Goal: Navigation & Orientation: Find specific page/section

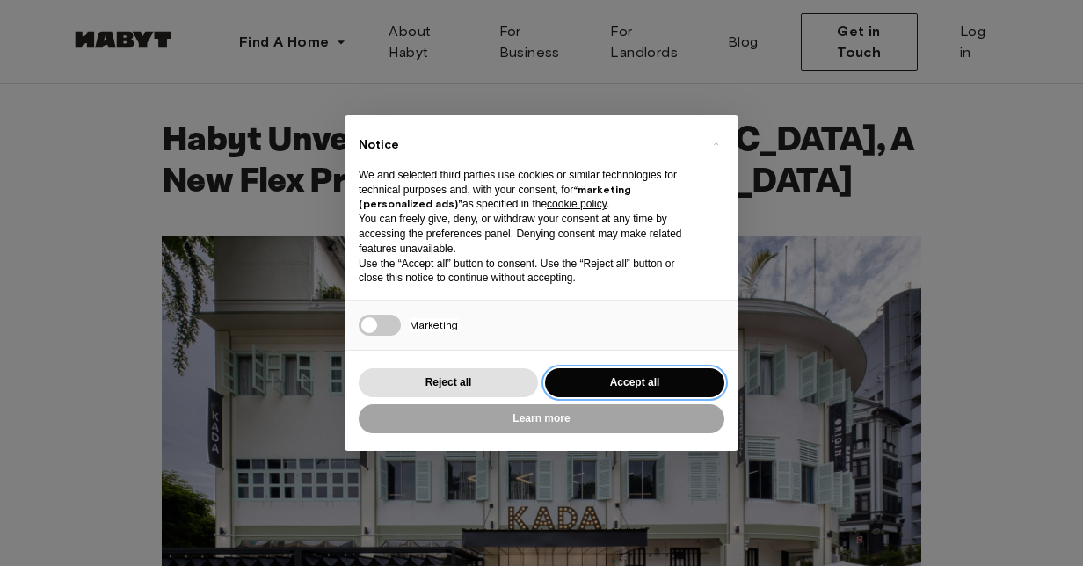
click at [645, 369] on button "Accept all" at bounding box center [634, 382] width 179 height 29
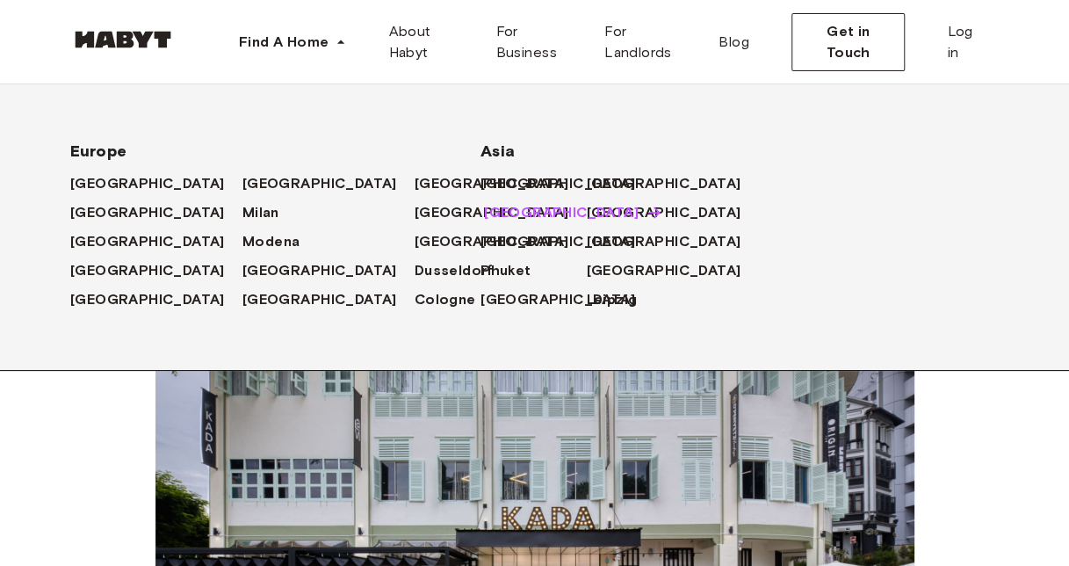
click at [528, 206] on span "[GEOGRAPHIC_DATA]" at bounding box center [561, 212] width 155 height 21
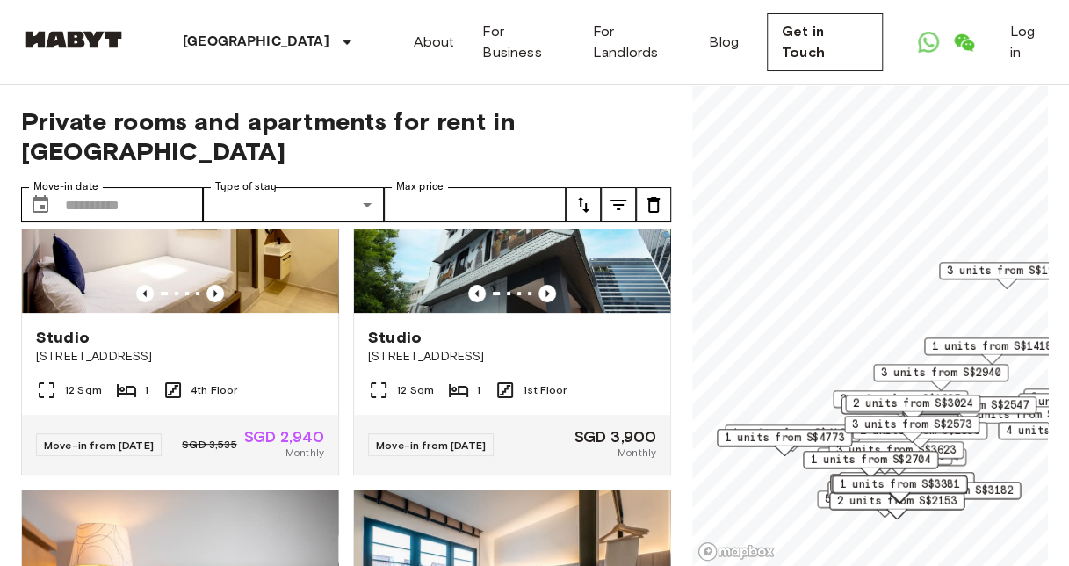
scroll to position [86, 0]
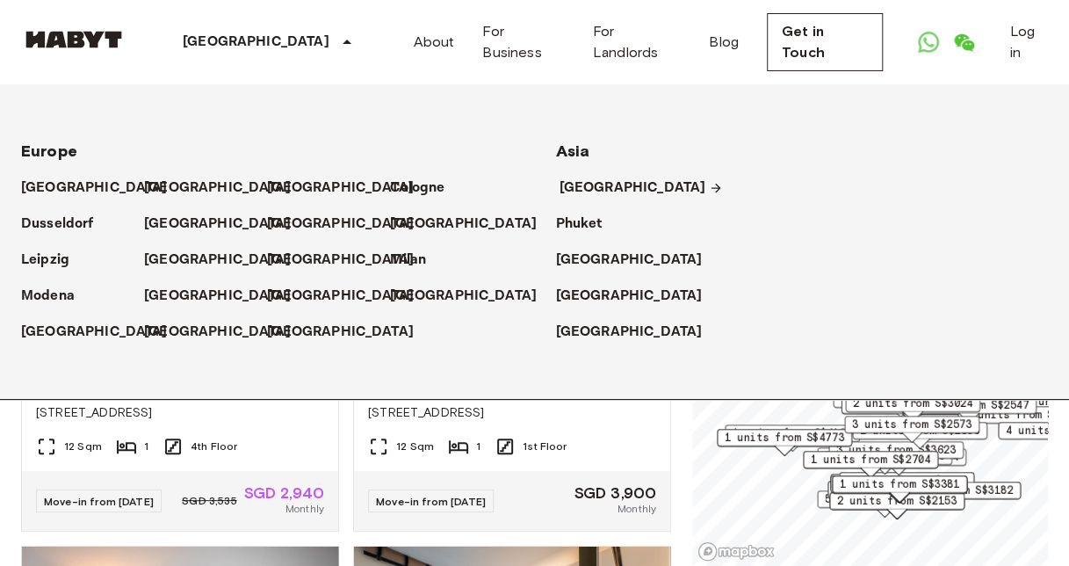
click at [590, 185] on p "[GEOGRAPHIC_DATA]" at bounding box center [633, 188] width 147 height 21
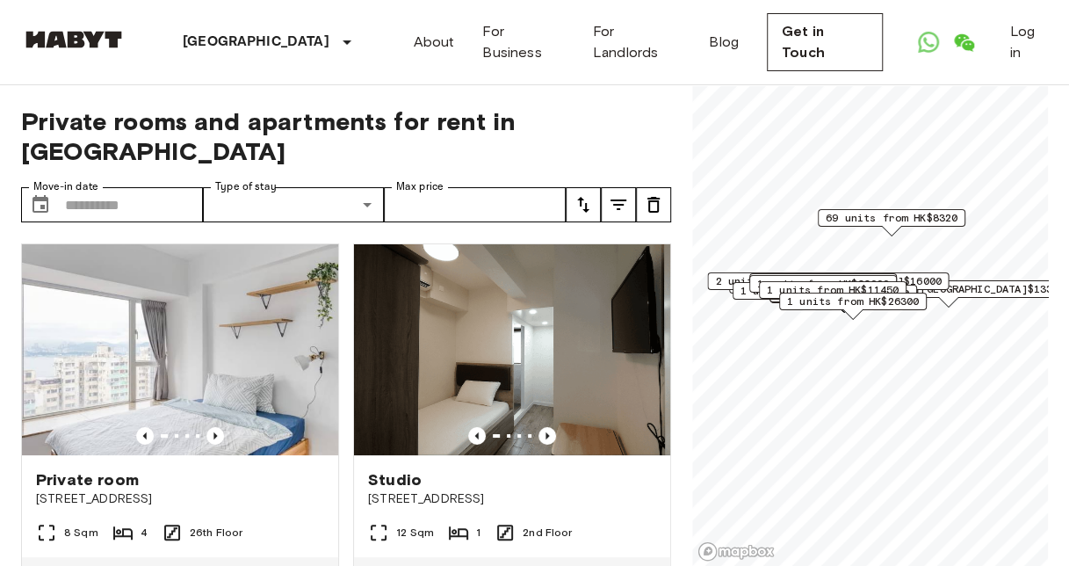
click at [413, 49] on div "Hong Kong Europe Amsterdam Berlin Brussels Cologne Dusseldorf Frankfurt Graz Ha…" at bounding box center [534, 42] width 1027 height 84
click at [421, 46] on link "About" at bounding box center [434, 42] width 41 height 21
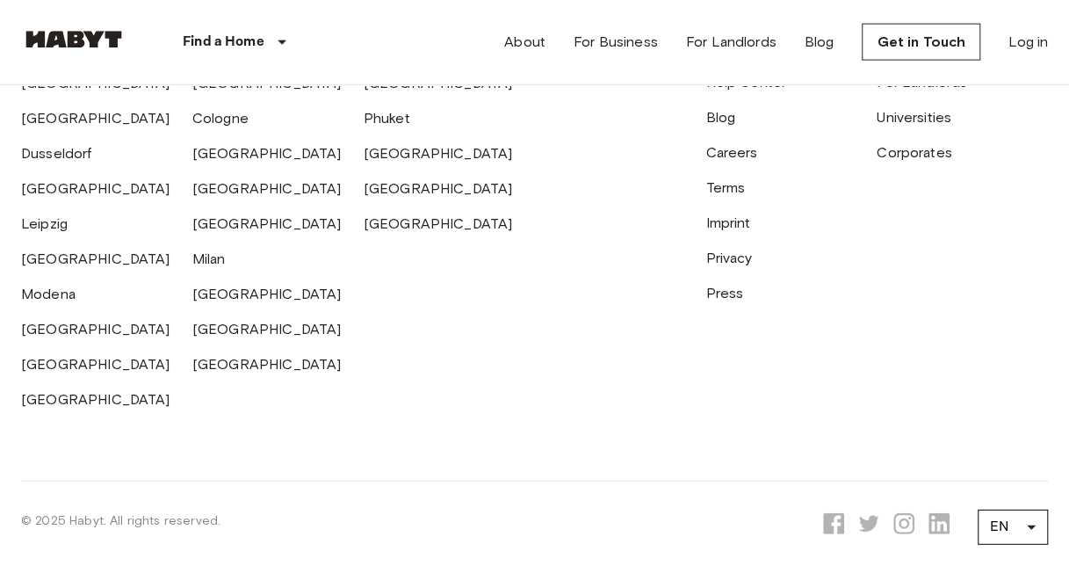
scroll to position [5258, 0]
click at [402, 196] on link "[GEOGRAPHIC_DATA]" at bounding box center [438, 187] width 149 height 17
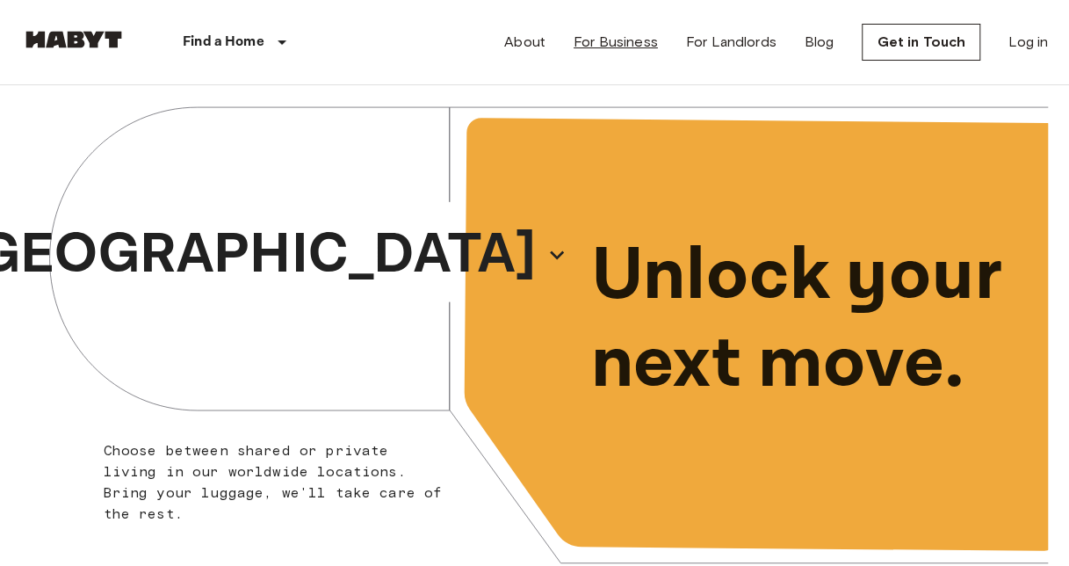
click at [626, 49] on link "For Business" at bounding box center [616, 42] width 84 height 21
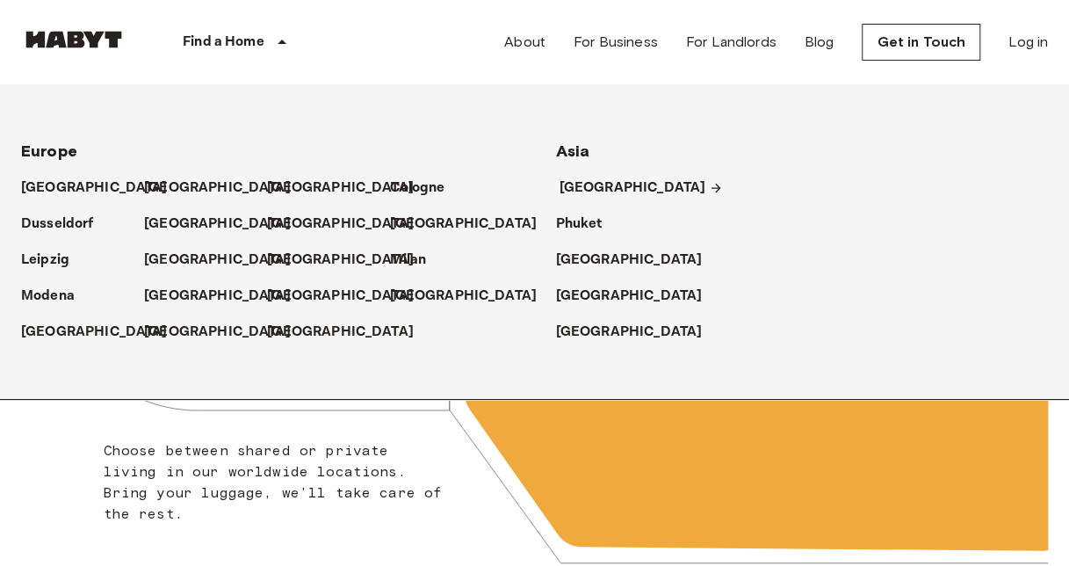
click at [592, 192] on p "[GEOGRAPHIC_DATA]" at bounding box center [633, 188] width 147 height 21
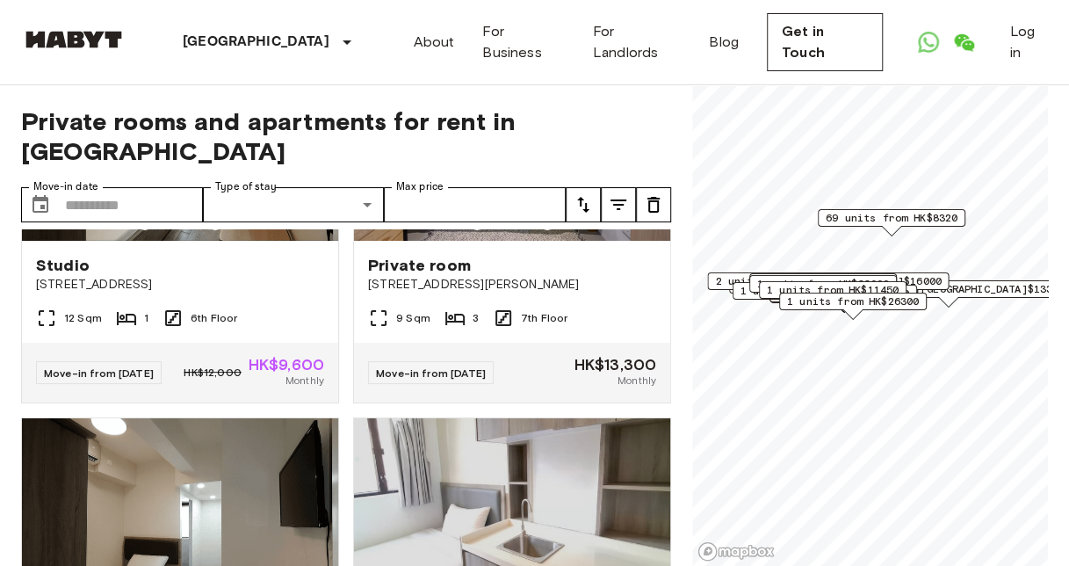
scroll to position [3139, 0]
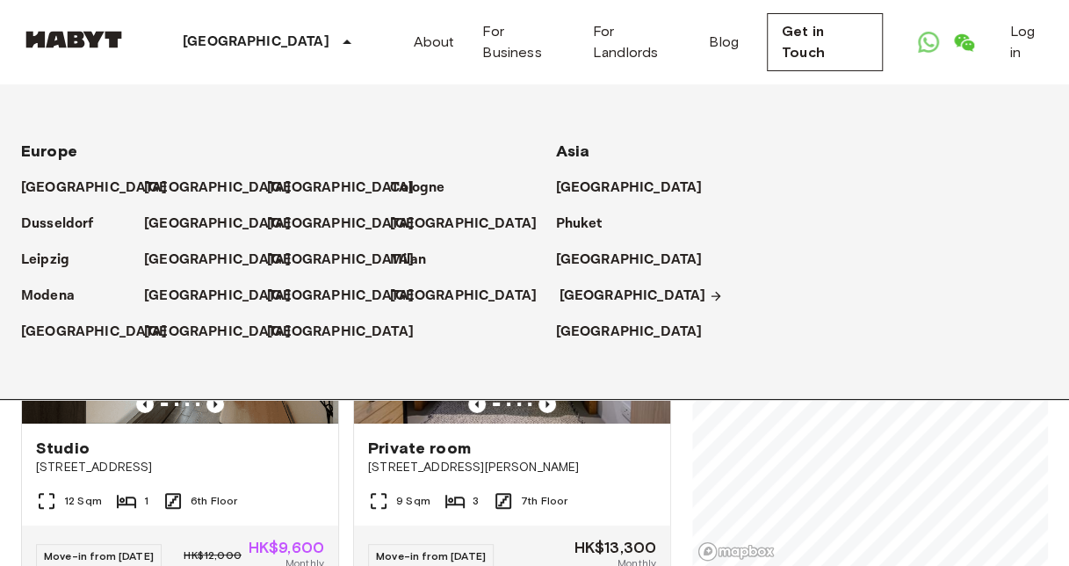
click at [586, 297] on p "[GEOGRAPHIC_DATA]" at bounding box center [633, 296] width 147 height 21
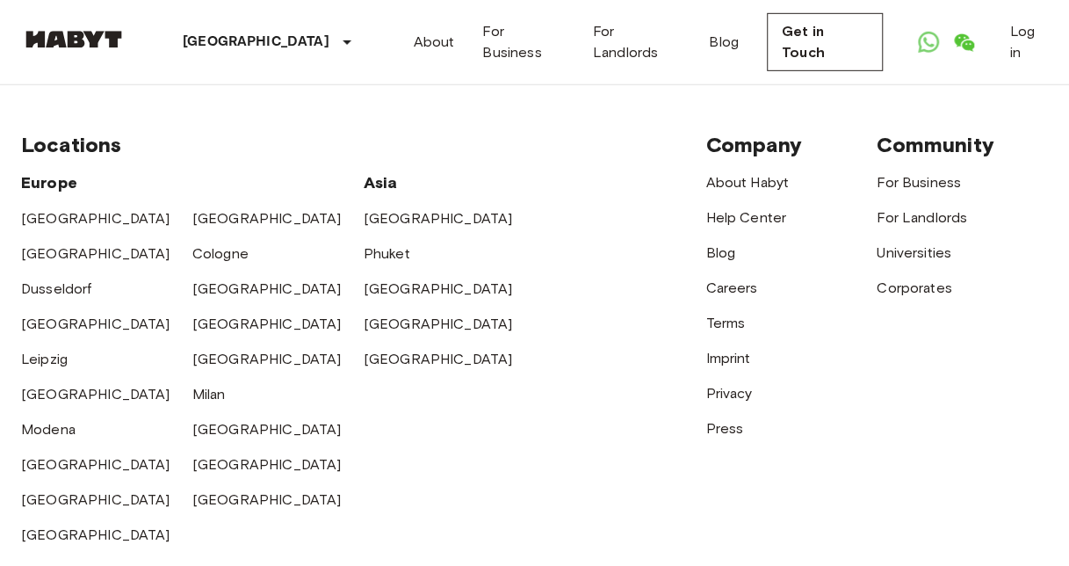
scroll to position [2613, 0]
